Goal: Find contact information: Find contact information

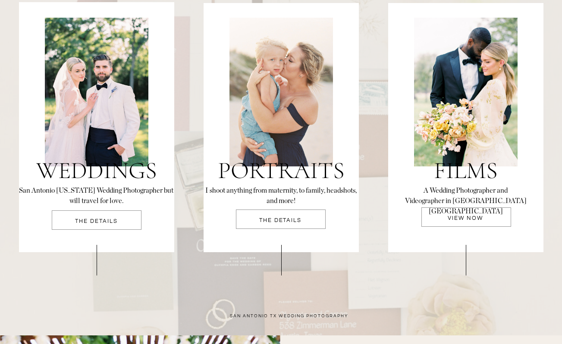
scroll to position [1842, 0]
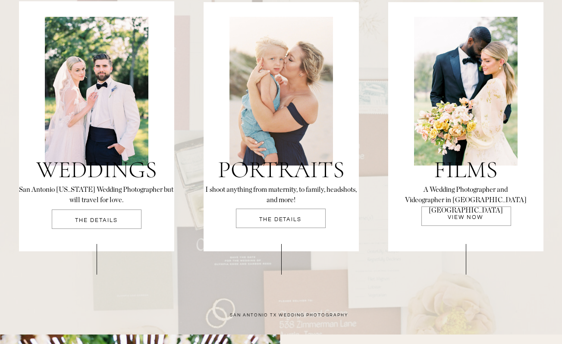
click at [134, 216] on div at bounding box center [97, 219] width 90 height 19
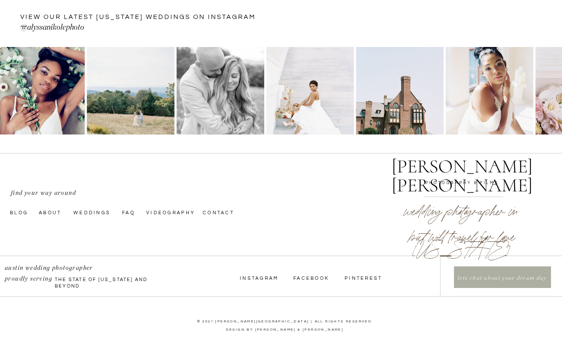
scroll to position [3225, 0]
click at [128, 215] on nav "faq" at bounding box center [129, 212] width 14 height 7
click at [497, 283] on p "lets chat about your dream day" at bounding box center [501, 278] width 95 height 9
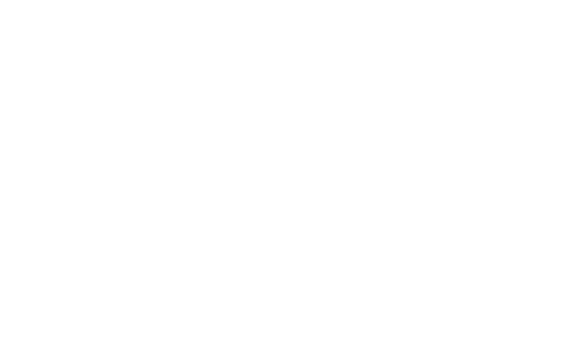
scroll to position [447, 0]
